Goal: Find specific page/section: Find specific page/section

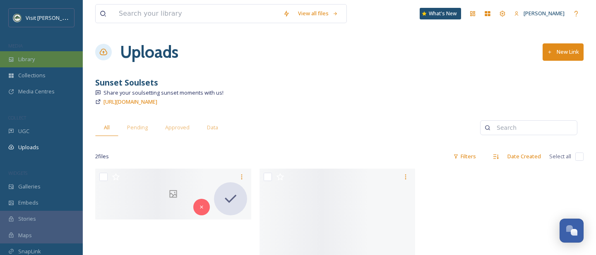
click at [31, 63] on div "Library" at bounding box center [41, 59] width 83 height 16
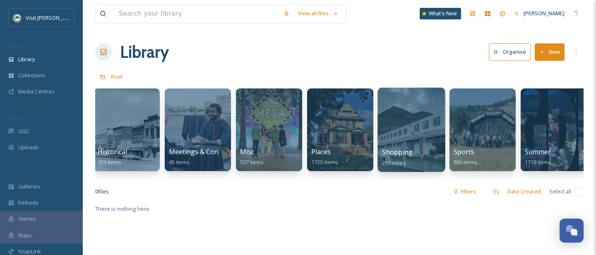
scroll to position [0, 413]
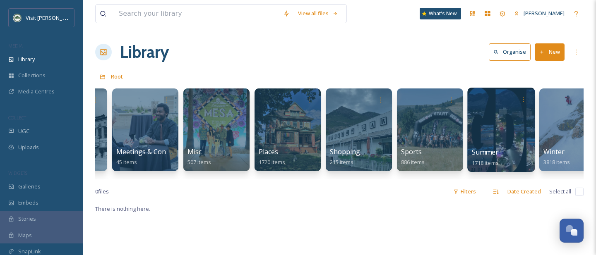
click at [507, 129] on div at bounding box center [500, 130] width 67 height 84
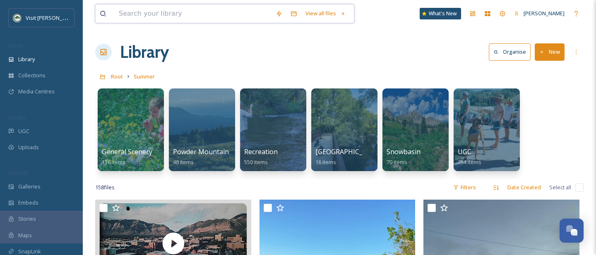
click at [147, 9] on input at bounding box center [193, 14] width 157 height 18
type input "a"
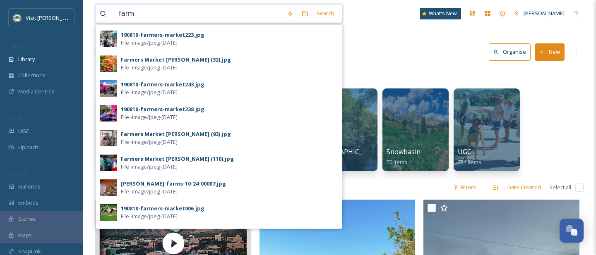
scroll to position [317, 0]
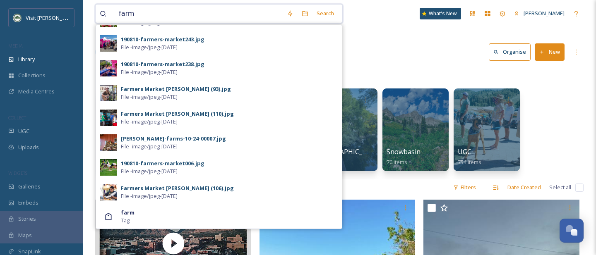
type input "farm"
click at [397, 82] on div "Root Summer" at bounding box center [339, 77] width 488 height 16
